Goal: Navigation & Orientation: Find specific page/section

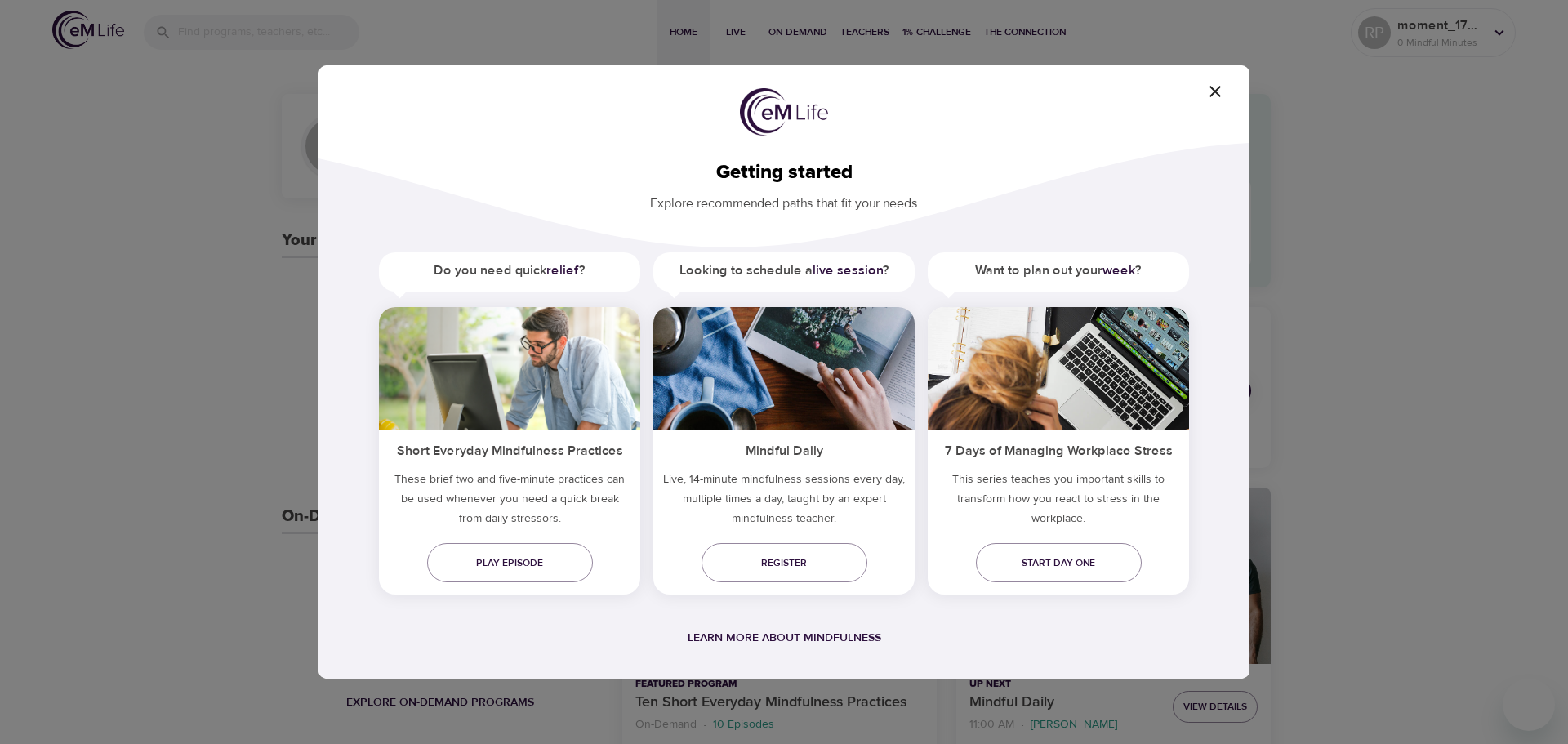
click at [1220, 92] on icon "button" at bounding box center [1215, 90] width 19 height 19
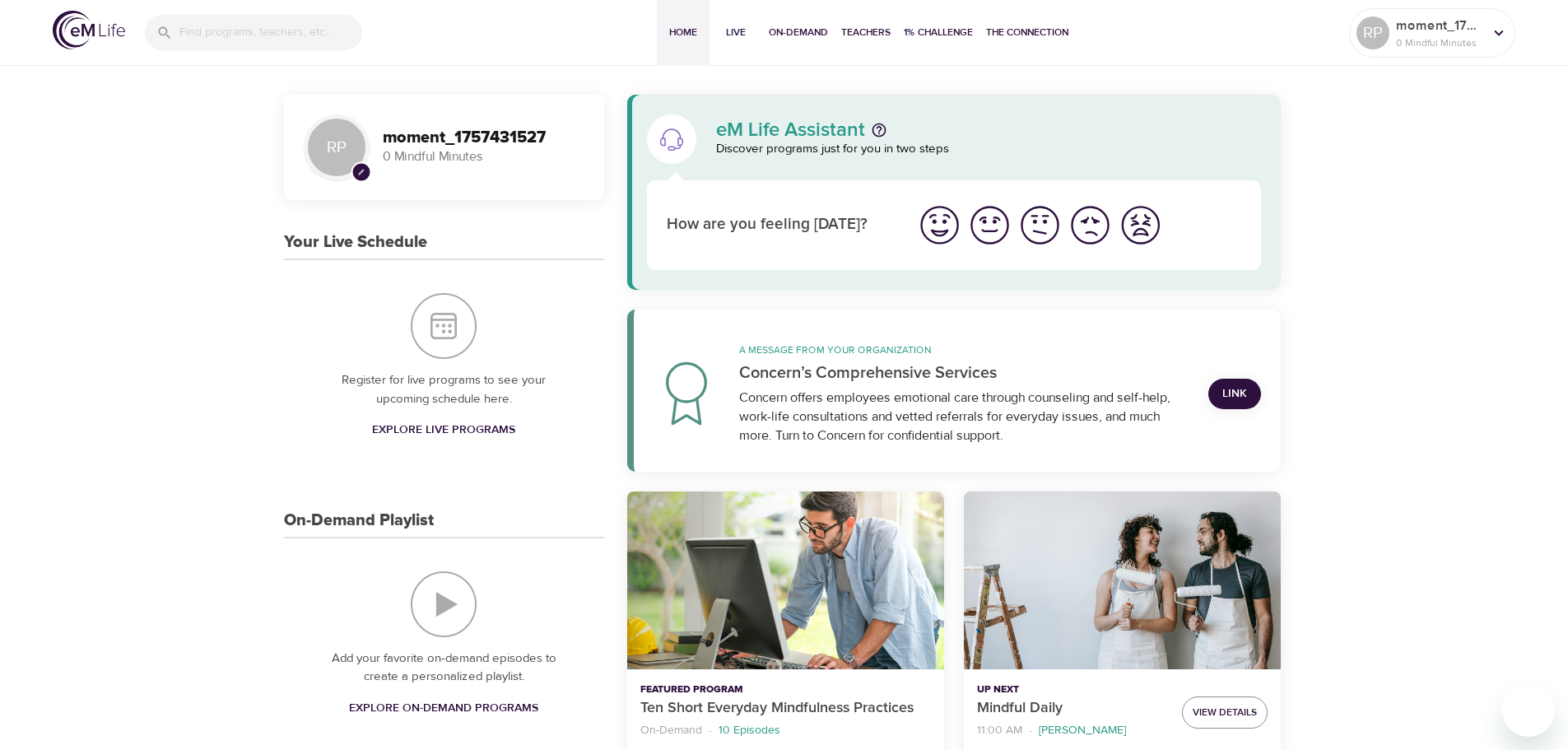
click at [1095, 232] on img "I'm feeling bad" at bounding box center [1090, 225] width 46 height 46
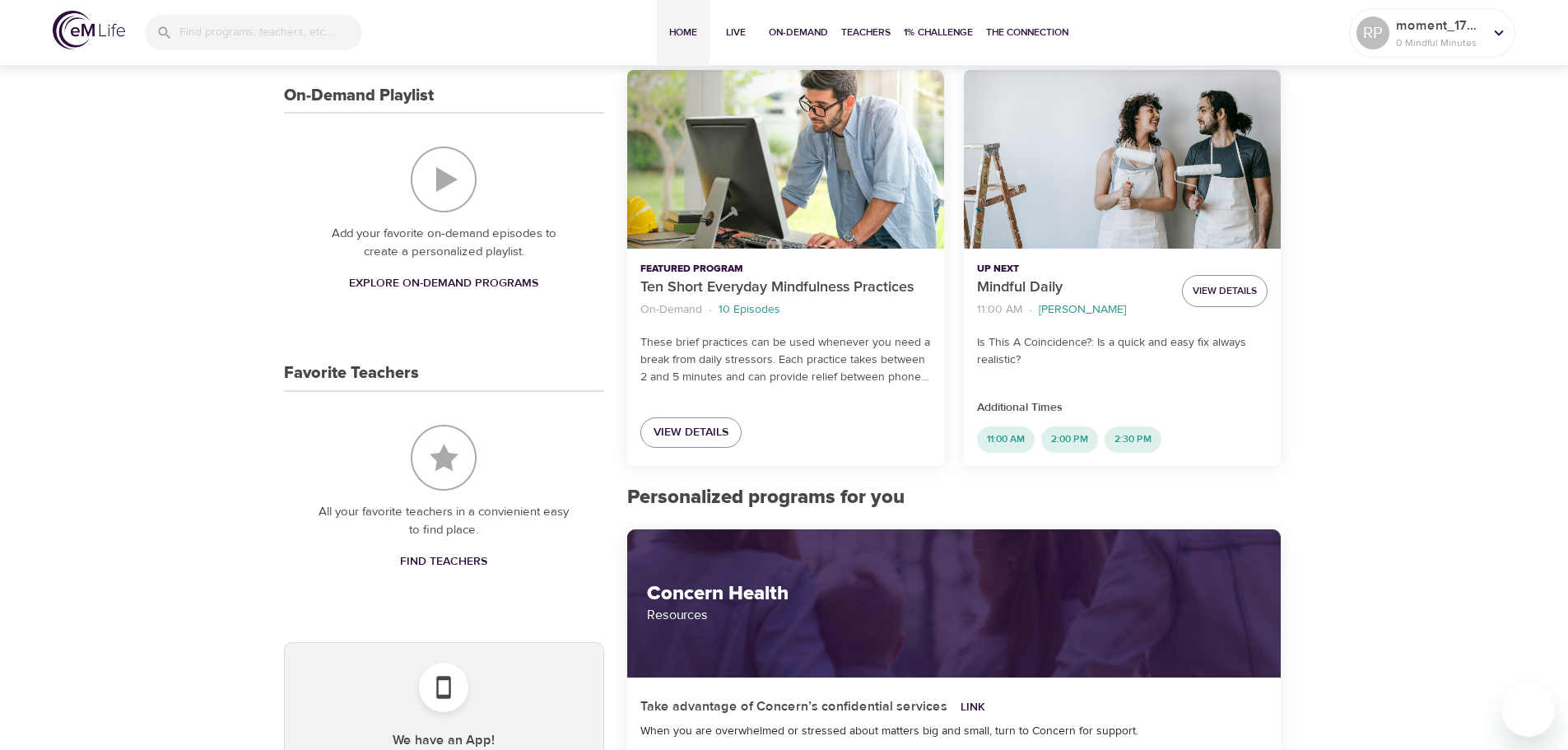
scroll to position [659, 0]
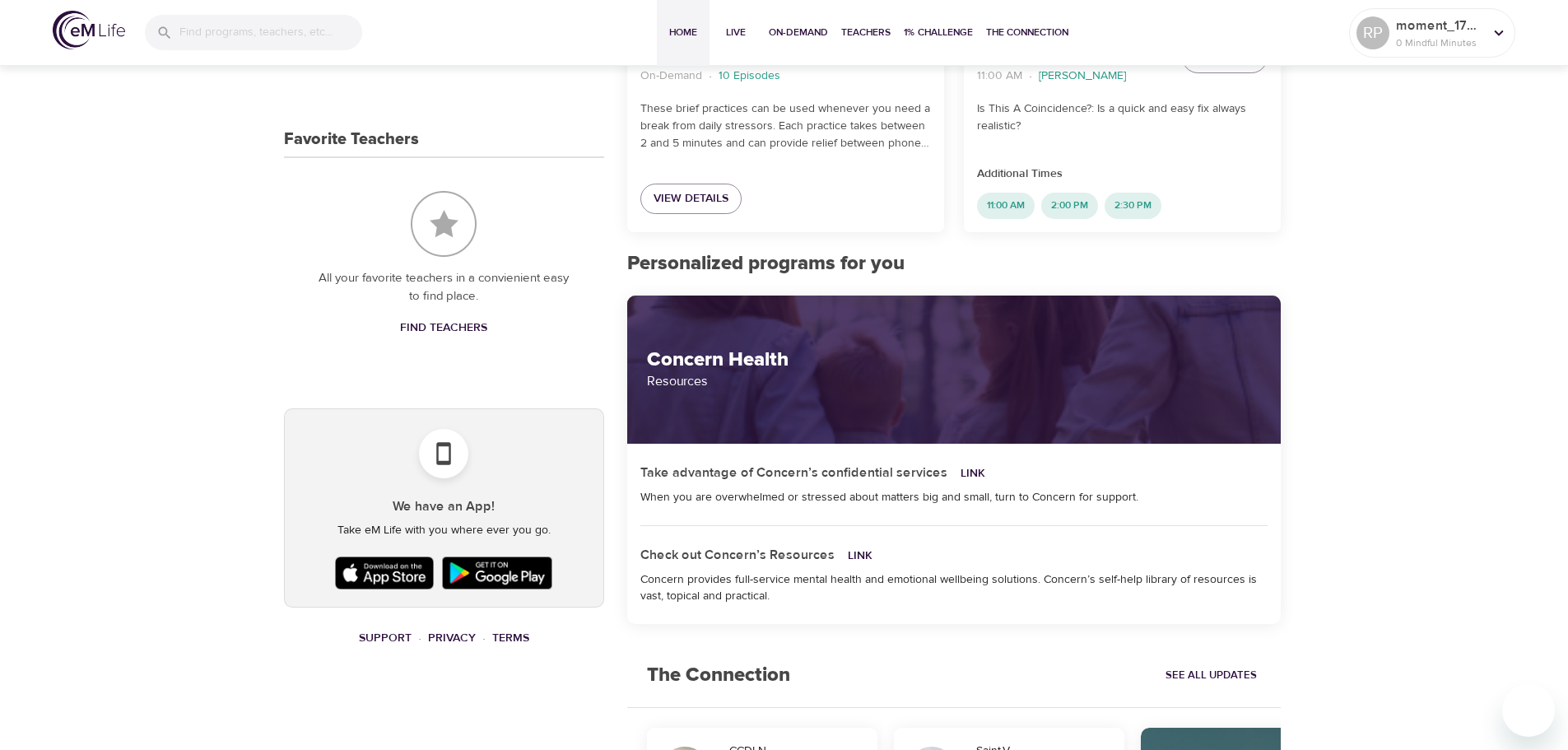
click at [410, 574] on img at bounding box center [384, 573] width 107 height 41
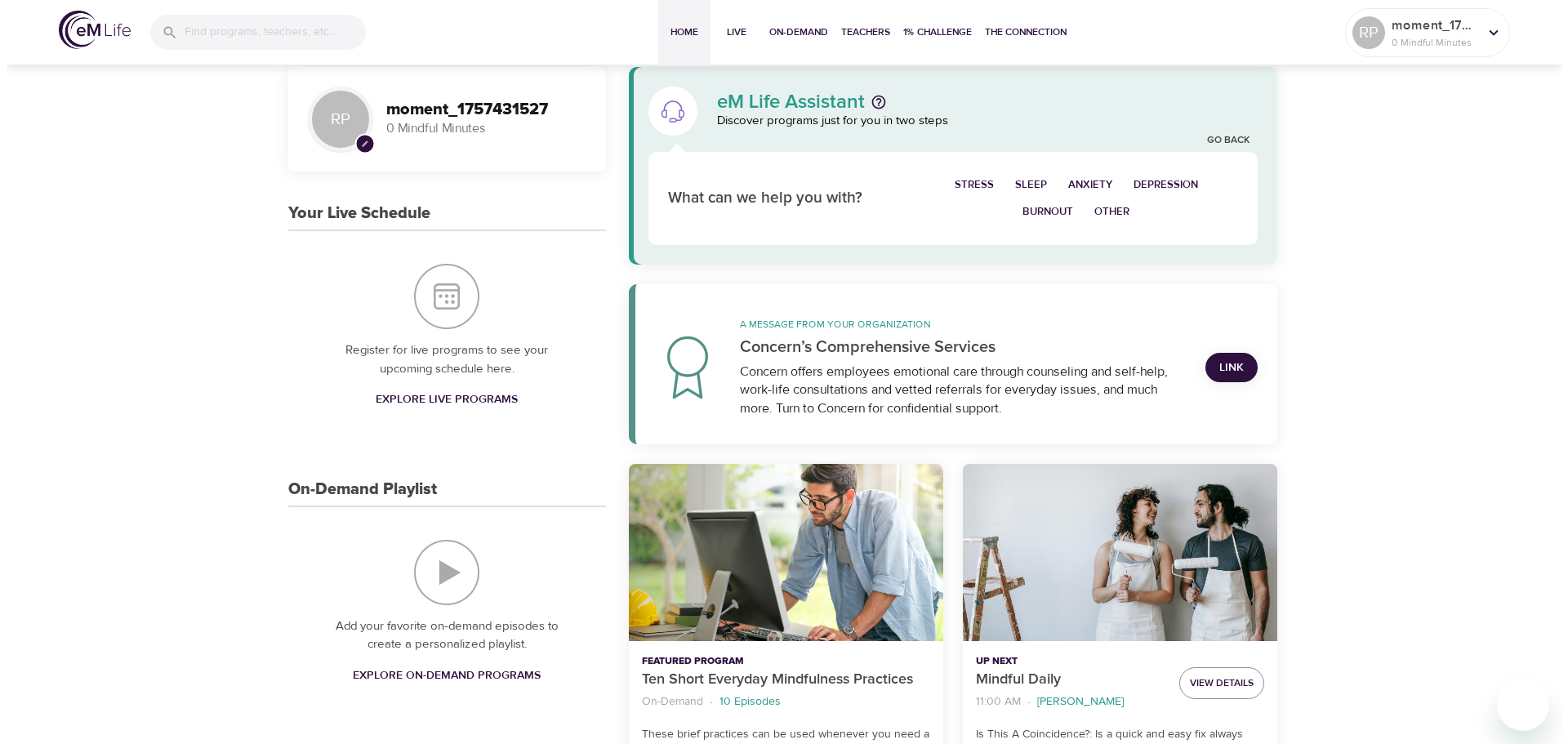
scroll to position [0, 0]
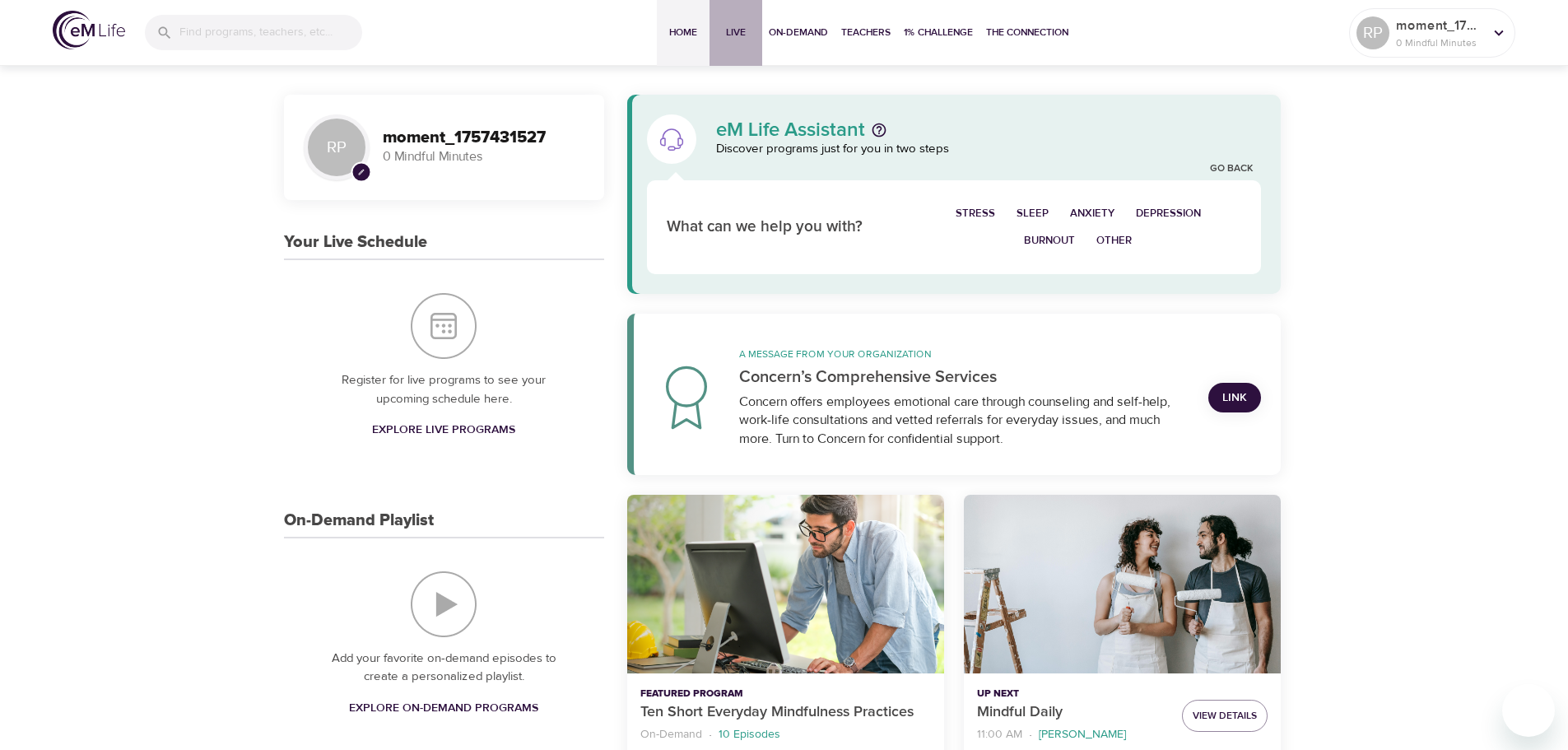
click at [734, 33] on span "Live" at bounding box center [736, 33] width 39 height 18
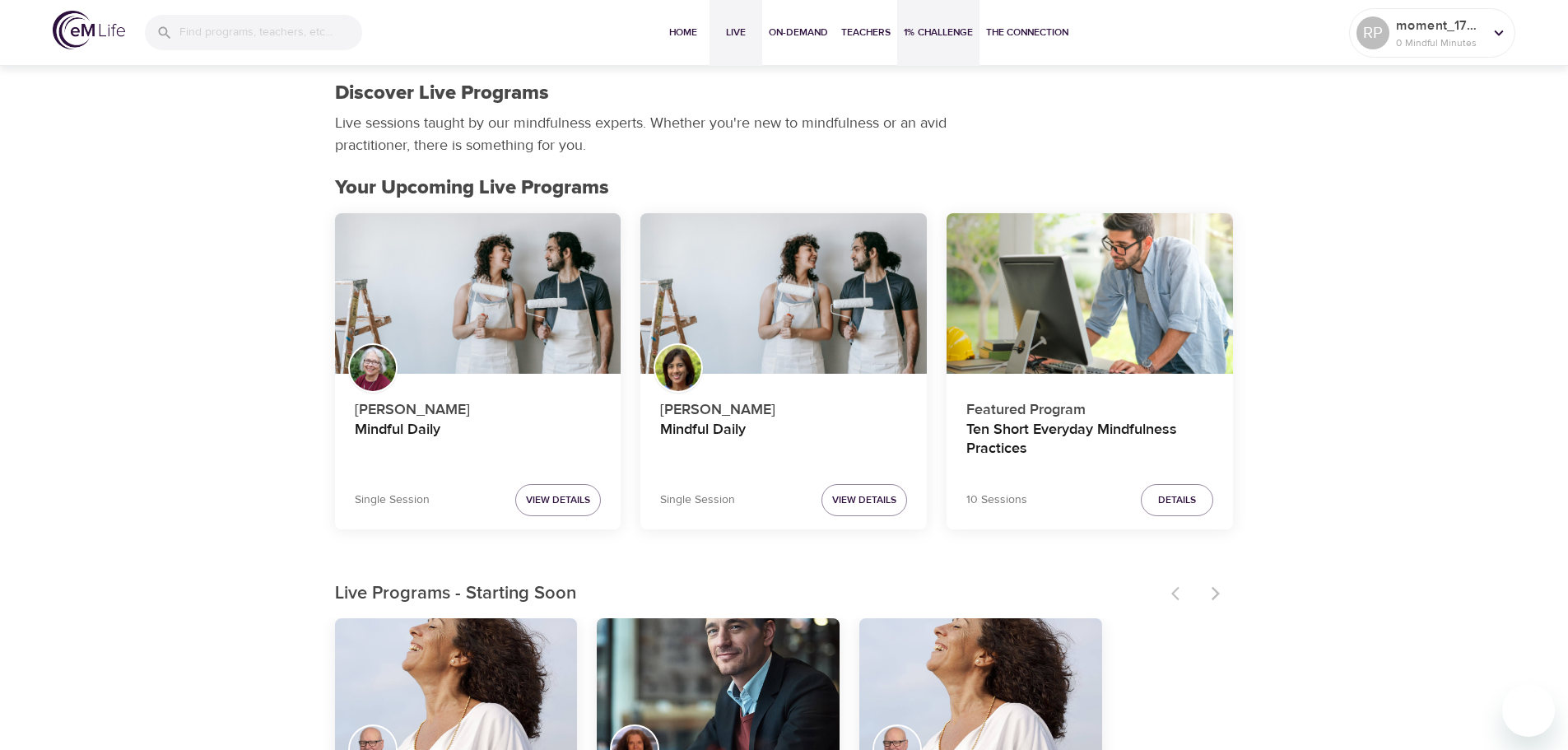
click at [957, 37] on span "1% Challenge" at bounding box center [938, 33] width 69 height 18
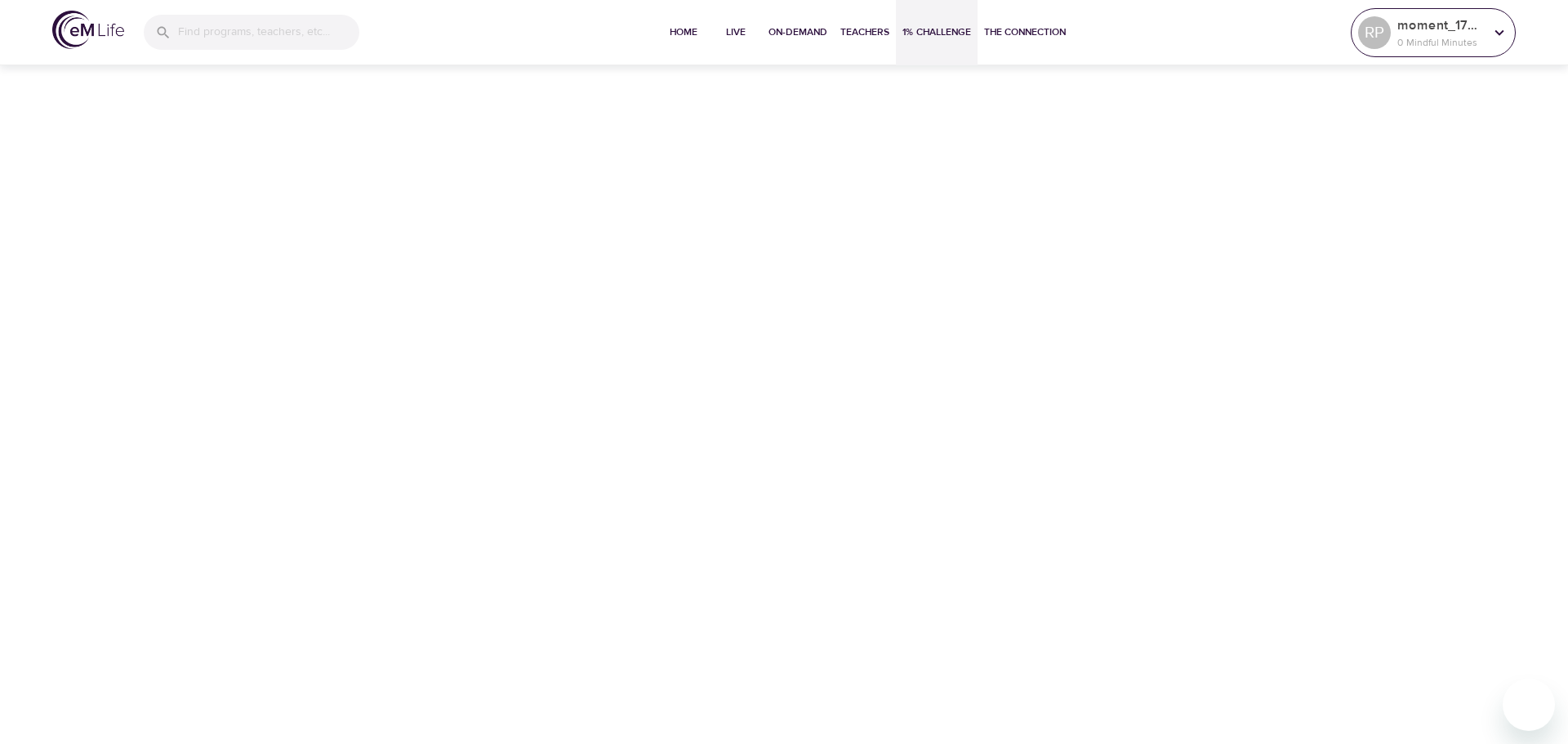
click at [1405, 38] on p "0 Mindful Minutes" at bounding box center [1441, 42] width 87 height 15
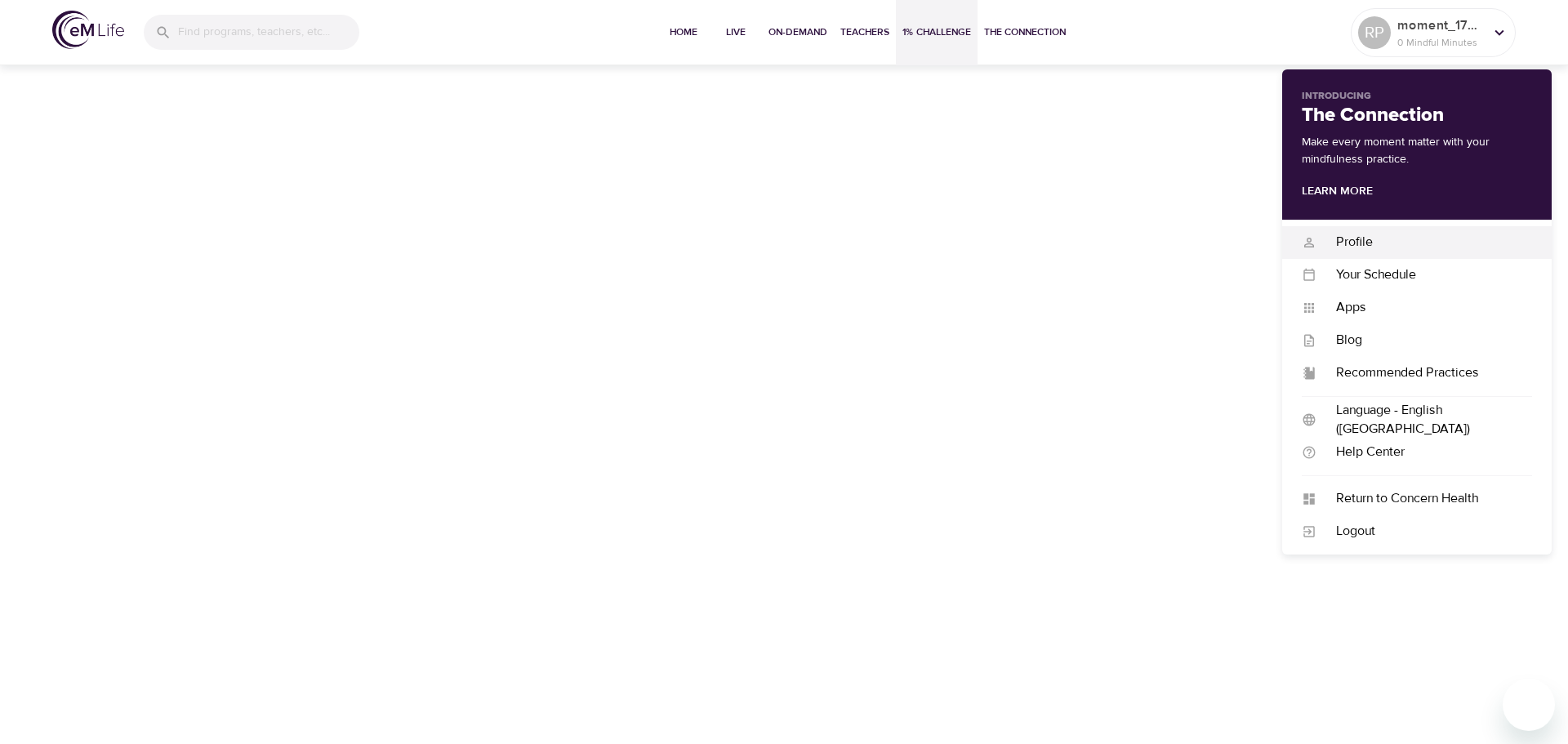
click at [1355, 247] on div "Profile" at bounding box center [1425, 242] width 216 height 18
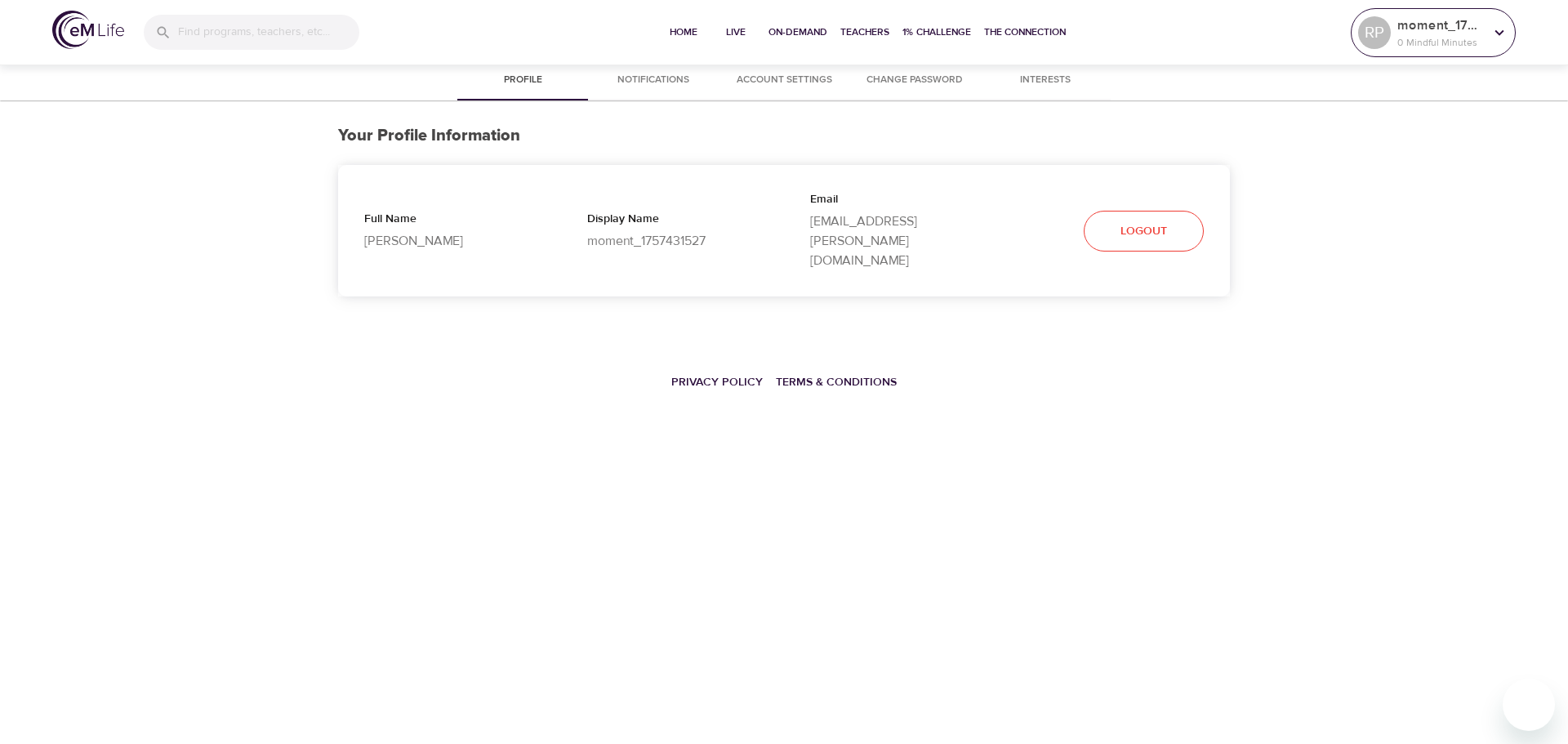
click at [1448, 39] on p "0 Mindful Minutes" at bounding box center [1441, 42] width 87 height 15
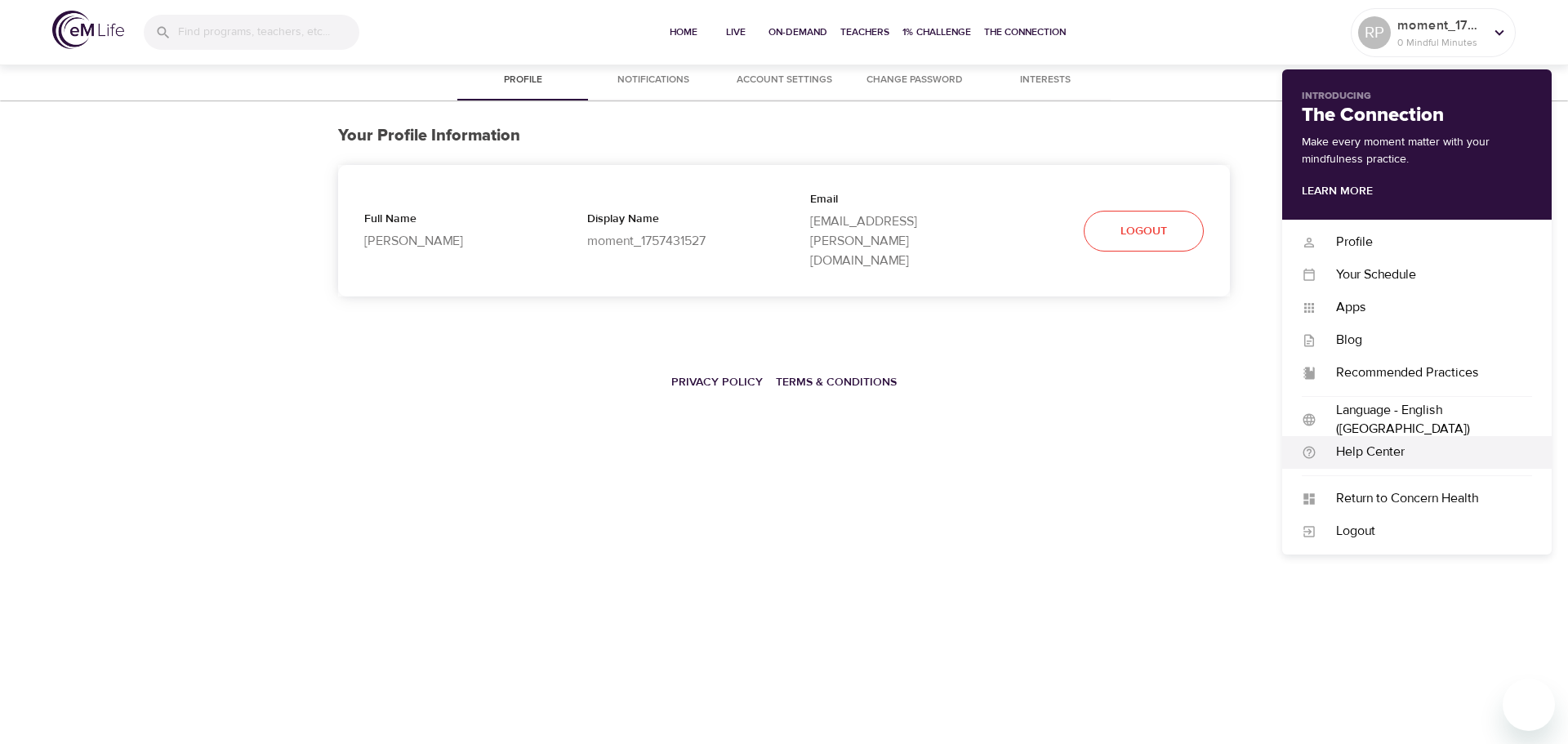
click at [1428, 456] on div "Help Center" at bounding box center [1425, 451] width 216 height 18
click at [1475, 312] on div "Apps" at bounding box center [1425, 307] width 216 height 18
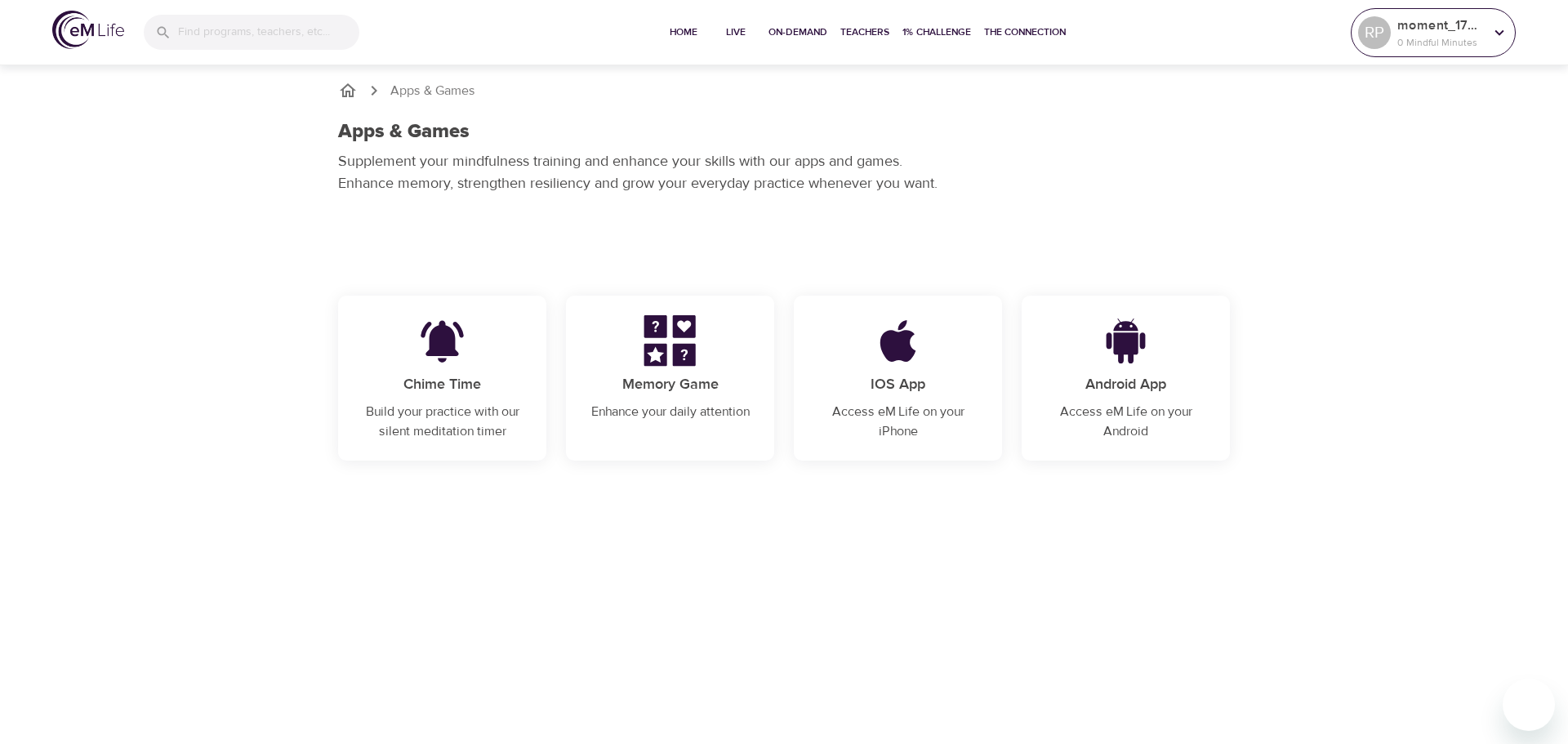
click at [1431, 26] on p "moment_1757431527" at bounding box center [1441, 25] width 87 height 19
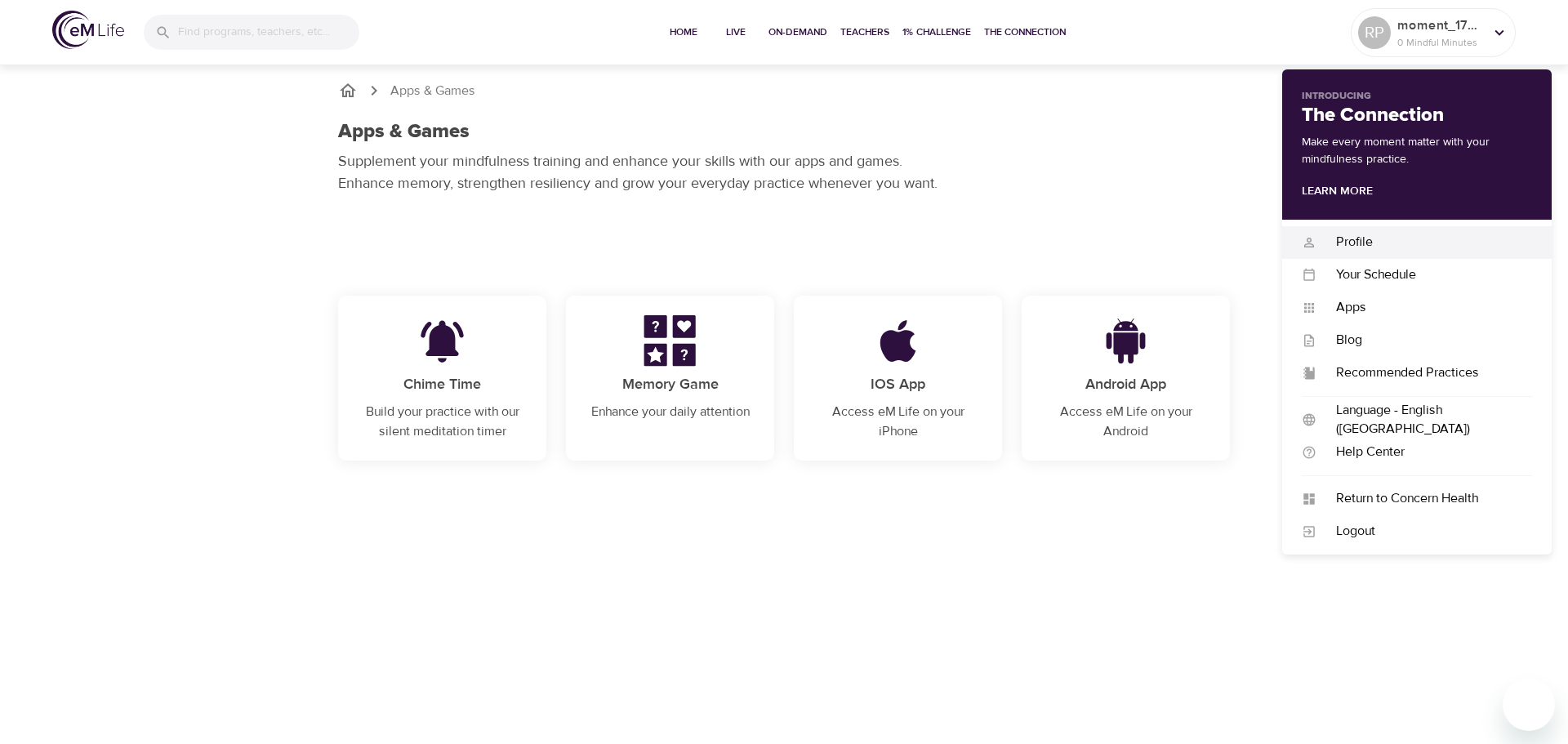
click at [1465, 243] on div "Profile" at bounding box center [1425, 242] width 216 height 18
